Goal: Task Accomplishment & Management: Complete application form

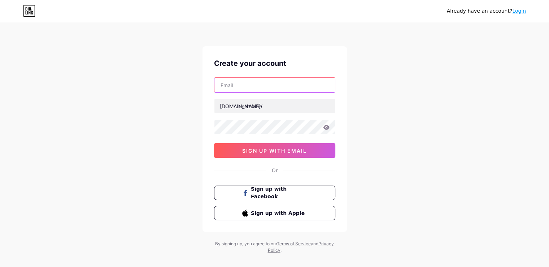
click at [252, 87] on input "text" at bounding box center [275, 85] width 121 height 14
type input "[EMAIL_ADDRESS][DOMAIN_NAME]"
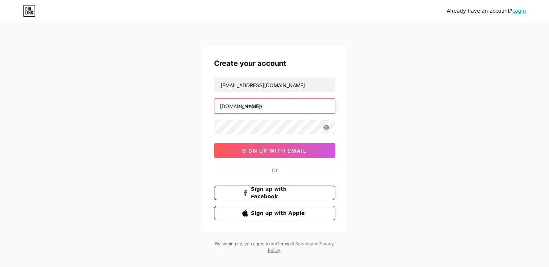
click at [249, 112] on input "text" at bounding box center [275, 106] width 121 height 14
click at [240, 106] on input "text" at bounding box center [275, 106] width 121 height 14
paste input "klikeseal"
type input "klikeseal"
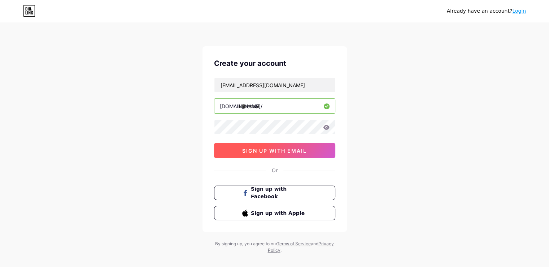
click at [243, 150] on span "sign up with email" at bounding box center [274, 150] width 65 height 6
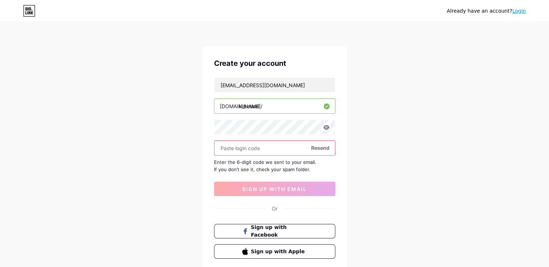
paste input "584833"
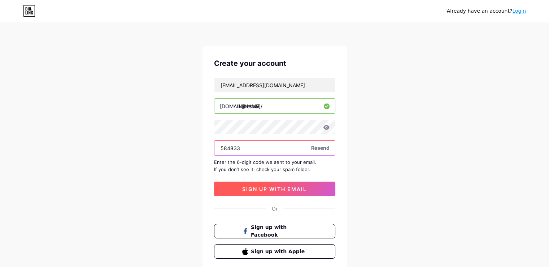
type input "584833"
click at [278, 186] on span "sign up with email" at bounding box center [274, 189] width 65 height 6
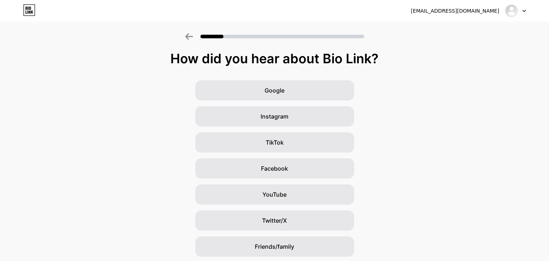
scroll to position [51, 0]
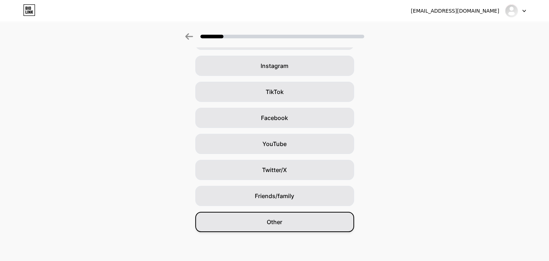
click at [287, 229] on div "Other" at bounding box center [274, 222] width 159 height 20
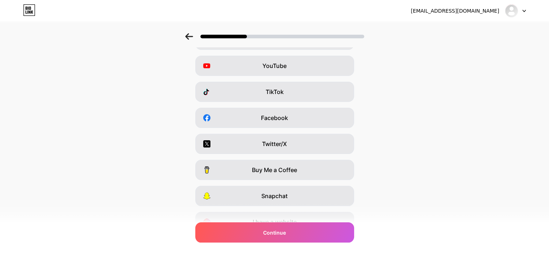
scroll to position [0, 0]
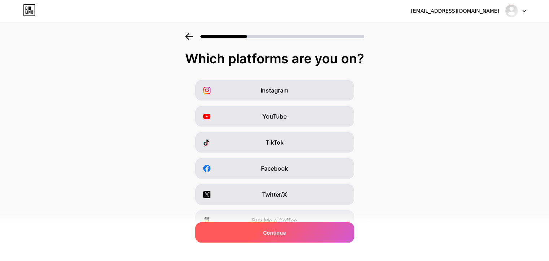
click at [306, 235] on div "Continue" at bounding box center [274, 232] width 159 height 20
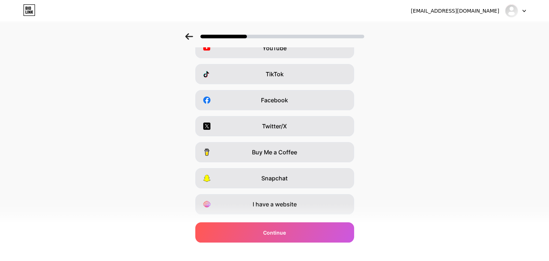
scroll to position [87, 0]
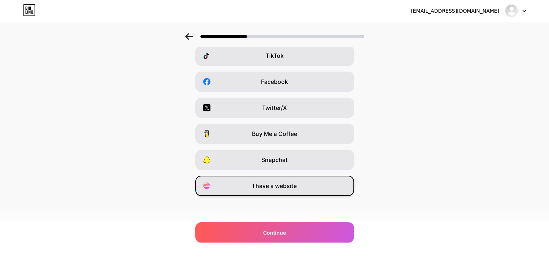
click at [256, 188] on span "I have a website" at bounding box center [275, 185] width 44 height 9
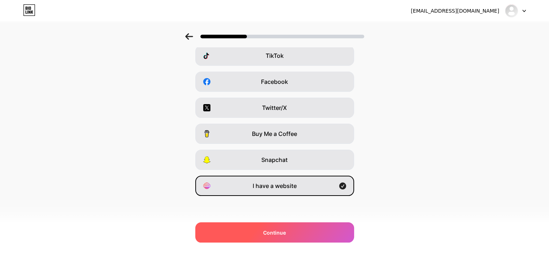
click at [306, 234] on div "Continue" at bounding box center [274, 232] width 159 height 20
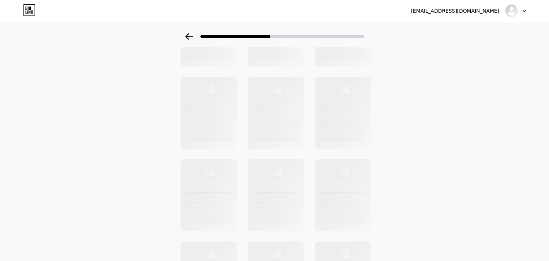
scroll to position [0, 0]
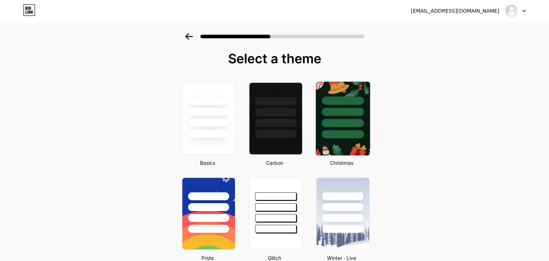
click at [341, 130] on div at bounding box center [343, 134] width 42 height 8
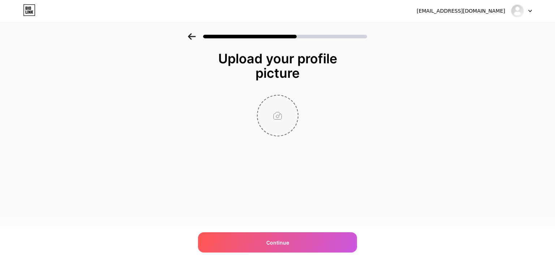
click at [273, 107] on input "file" at bounding box center [277, 115] width 40 height 40
type input "C:\fakepath\Logo.jpg"
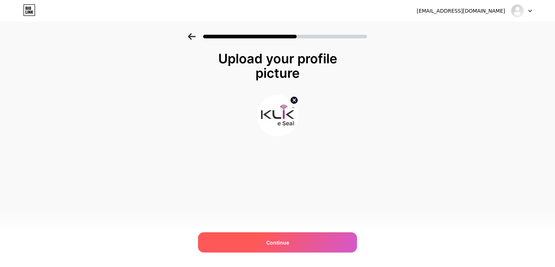
click at [273, 241] on span "Continue" at bounding box center [277, 242] width 23 height 8
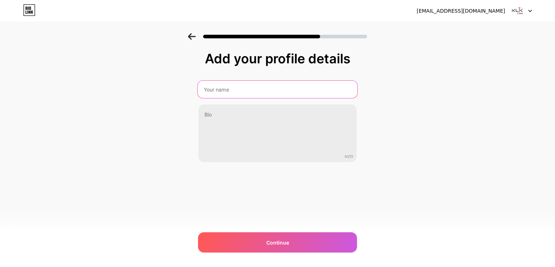
click at [272, 88] on input "text" at bounding box center [278, 89] width 160 height 17
click at [224, 88] on input "text" at bounding box center [277, 89] width 158 height 17
paste input "Klik e-Seal"
type input "Klik e-Seal"
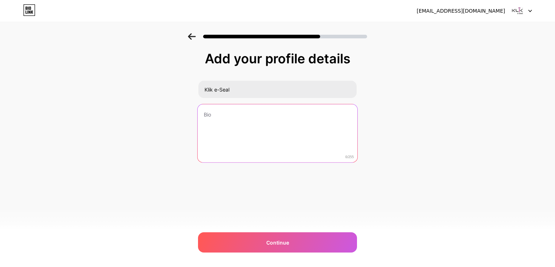
click at [230, 135] on textarea at bounding box center [278, 133] width 160 height 59
click at [221, 126] on textarea at bounding box center [278, 133] width 160 height 59
paste textarea "Klik e-Seal is a leading high security seal and RFID products manufacturer deli…"
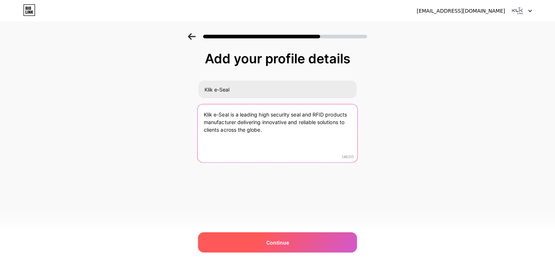
type textarea "Klik e-Seal is a leading high security seal and RFID products manufacturer deli…"
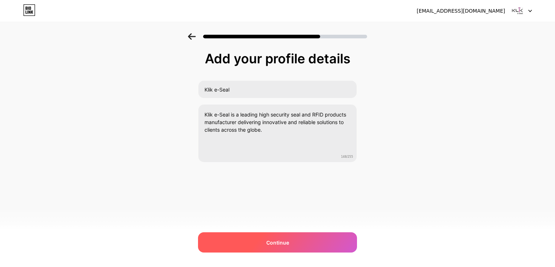
click at [264, 242] on div "Continue" at bounding box center [277, 242] width 159 height 20
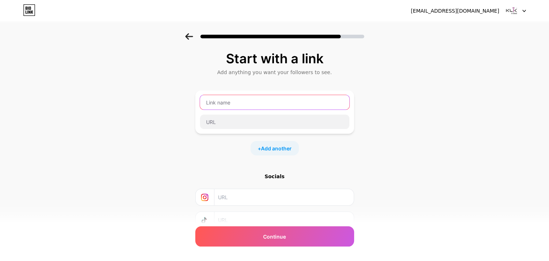
click at [239, 104] on input "text" at bounding box center [275, 102] width 150 height 14
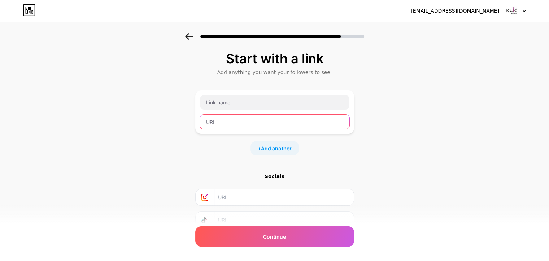
click at [251, 122] on input "text" at bounding box center [275, 121] width 150 height 14
paste input "[URL][DOMAIN_NAME]"
type input "[URL][DOMAIN_NAME]"
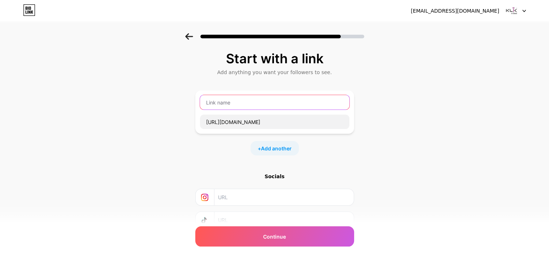
click at [260, 98] on input "text" at bounding box center [275, 102] width 150 height 14
paste input "GPS Smart Electronic Locks – Cutting-Edge Security for Your Containers"
type input "GPS Smart Electronic Locks – Cutting-Edge Security for Your Containers"
click at [282, 150] on span "Add another" at bounding box center [276, 148] width 31 height 8
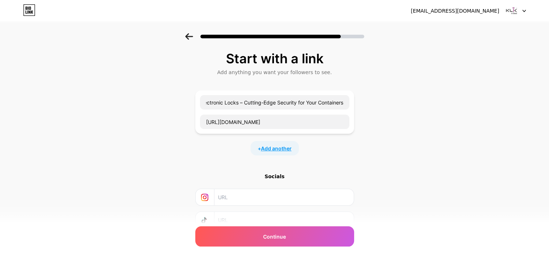
scroll to position [0, 0]
click at [258, 168] on input "text" at bounding box center [275, 172] width 150 height 14
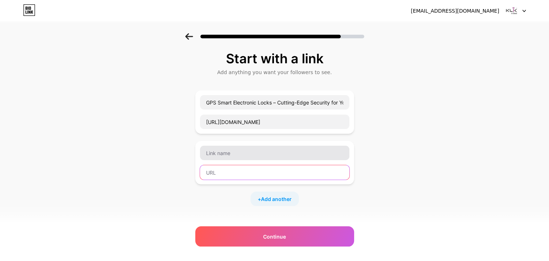
paste input "[URL][DOMAIN_NAME]"
type input "[URL][DOMAIN_NAME]"
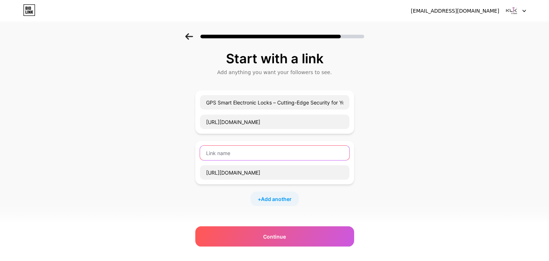
click at [253, 148] on input "text" at bounding box center [275, 153] width 150 height 14
paste input "FASTag – Revolutionizing Toll Payments and Reducing Emissions"
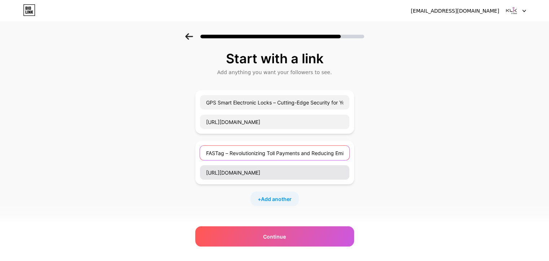
scroll to position [0, 16]
type input "FASTag – Revolutionizing Toll Payments and Reducing Emissions"
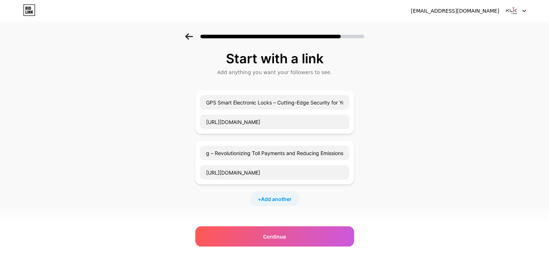
click at [260, 203] on div "+ Add another" at bounding box center [275, 198] width 48 height 14
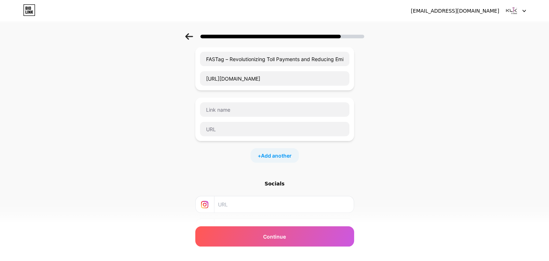
scroll to position [94, 0]
click at [279, 134] on input "text" at bounding box center [275, 128] width 150 height 14
paste input "[URL][DOMAIN_NAME]"
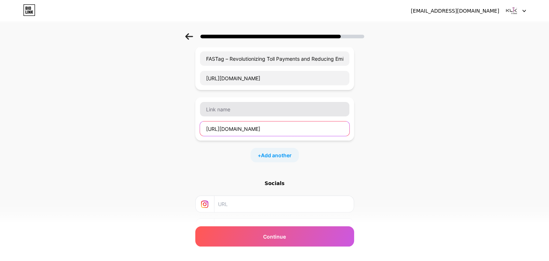
type input "[URL][DOMAIN_NAME]"
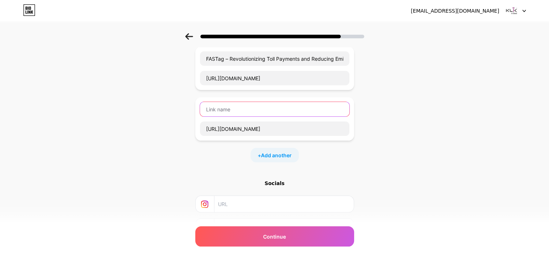
click at [271, 111] on input "text" at bounding box center [275, 109] width 150 height 14
paste input "Smart Card Solutions – Secure, Reliable, and Efficient"
type input "Smart Card Solutions – Secure, Reliable, and Efficient"
click at [272, 156] on span "Add another" at bounding box center [276, 155] width 31 height 8
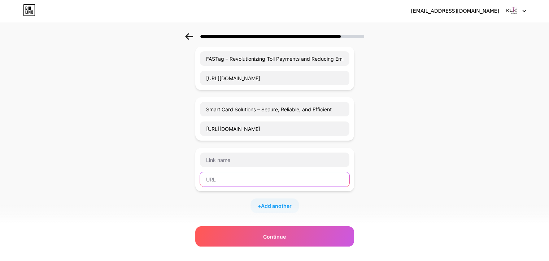
click at [240, 176] on input "text" at bounding box center [275, 179] width 150 height 14
paste input "[URL][DOMAIN_NAME]"
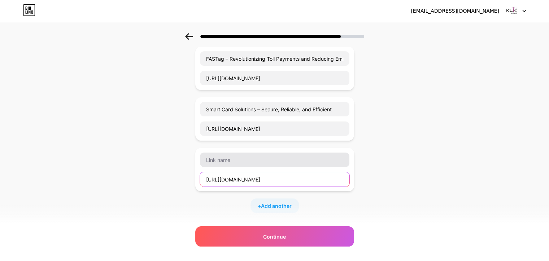
type input "[URL][DOMAIN_NAME]"
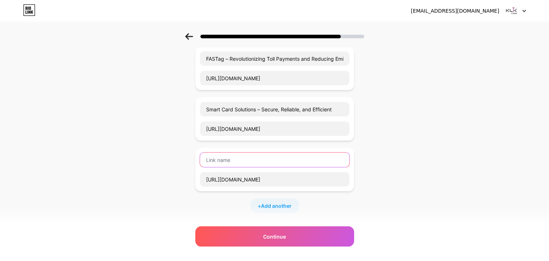
click at [247, 159] on input "text" at bounding box center [275, 159] width 150 height 14
paste input "Blog – Insights on Security Seals, RFID, and Container Safety"
type input "Blog – Insights on Security Seals, RFID, and Container Safety"
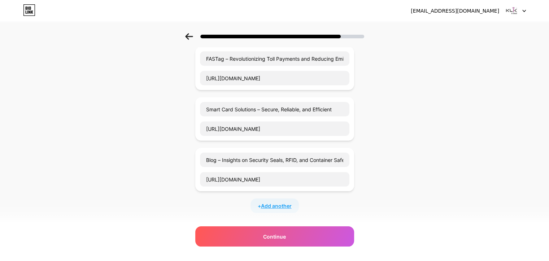
click at [267, 204] on span "Add another" at bounding box center [276, 206] width 31 height 8
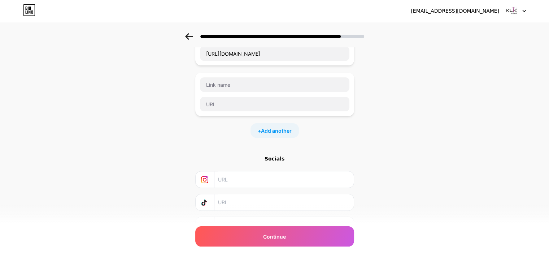
scroll to position [222, 0]
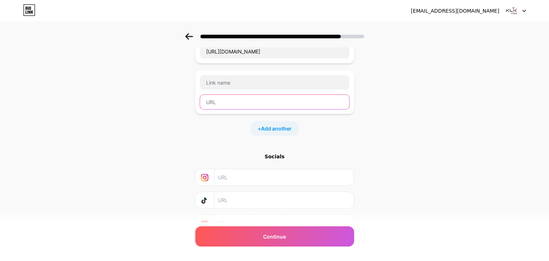
click at [212, 106] on input "text" at bounding box center [275, 102] width 150 height 14
paste input "[URL][DOMAIN_NAME]"
type input "[URL][DOMAIN_NAME]"
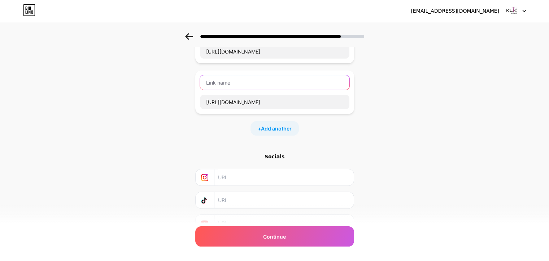
click at [228, 78] on input "text" at bounding box center [275, 82] width 150 height 14
paste input "Frequently Asked Questions – Get Answers to Your Security Seal Queries"
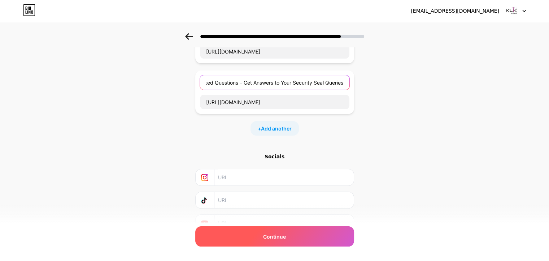
type input "Frequently Asked Questions – Get Answers to Your Security Seal Queries"
click at [278, 242] on div "Continue" at bounding box center [274, 236] width 159 height 20
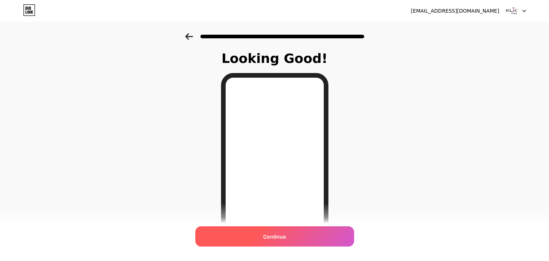
click at [272, 238] on span "Continue" at bounding box center [274, 237] width 23 height 8
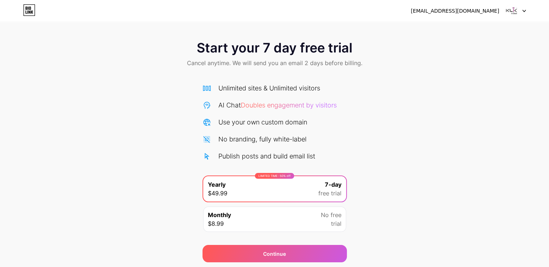
scroll to position [24, 0]
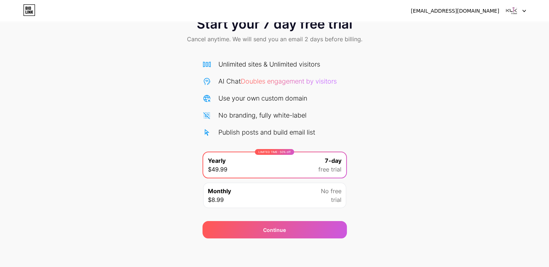
drag, startPoint x: 545, startPoint y: 175, endPoint x: 554, endPoint y: 96, distance: 80.0
click at [549, 96] on html "[EMAIL_ADDRESS][DOMAIN_NAME] Logout Link Copied Start your 7 day free trial Can…" at bounding box center [274, 121] width 549 height 291
click at [316, 202] on div "Monthly $8.99 No free trial" at bounding box center [274, 194] width 143 height 25
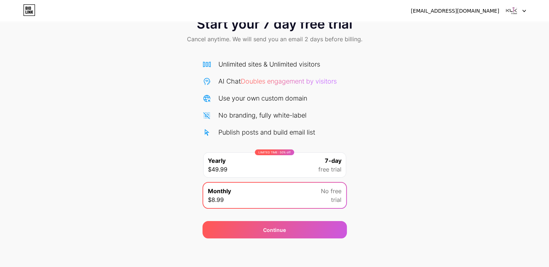
click at [509, 16] on img at bounding box center [512, 11] width 14 height 14
click at [488, 9] on div "[EMAIL_ADDRESS][DOMAIN_NAME]" at bounding box center [455, 11] width 88 height 8
click at [515, 8] on img at bounding box center [512, 11] width 14 height 14
click at [517, 12] on img at bounding box center [512, 11] width 14 height 14
click at [525, 12] on icon at bounding box center [525, 11] width 4 height 3
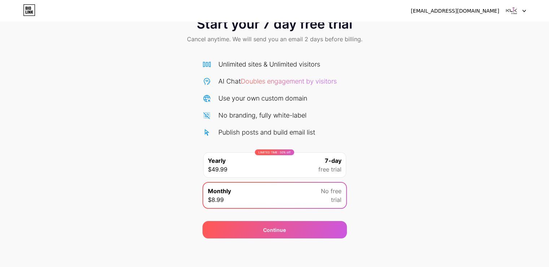
scroll to position [0, 0]
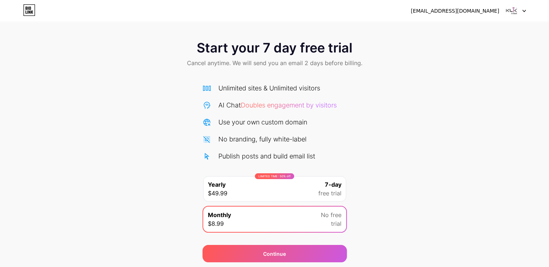
click at [32, 12] on icon at bounding box center [29, 10] width 12 height 12
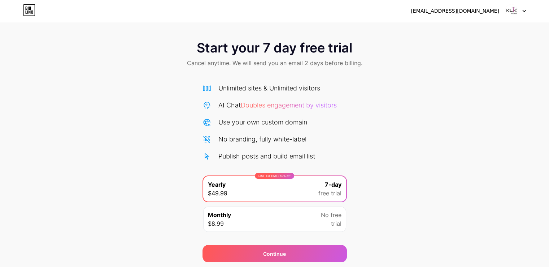
click at [309, 229] on div "Monthly $8.99 No free trial" at bounding box center [274, 218] width 143 height 25
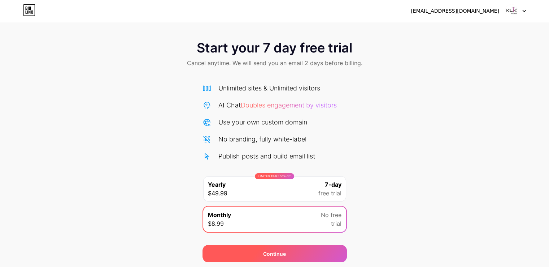
click at [282, 253] on div "Continue" at bounding box center [274, 254] width 23 height 8
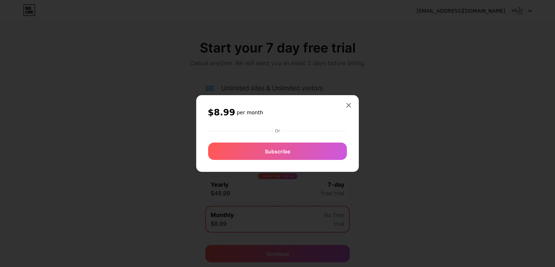
drag, startPoint x: 554, startPoint y: 124, endPoint x: 553, endPoint y: 197, distance: 72.6
click at [549, 197] on div at bounding box center [277, 133] width 555 height 267
